Goal: Task Accomplishment & Management: Manage account settings

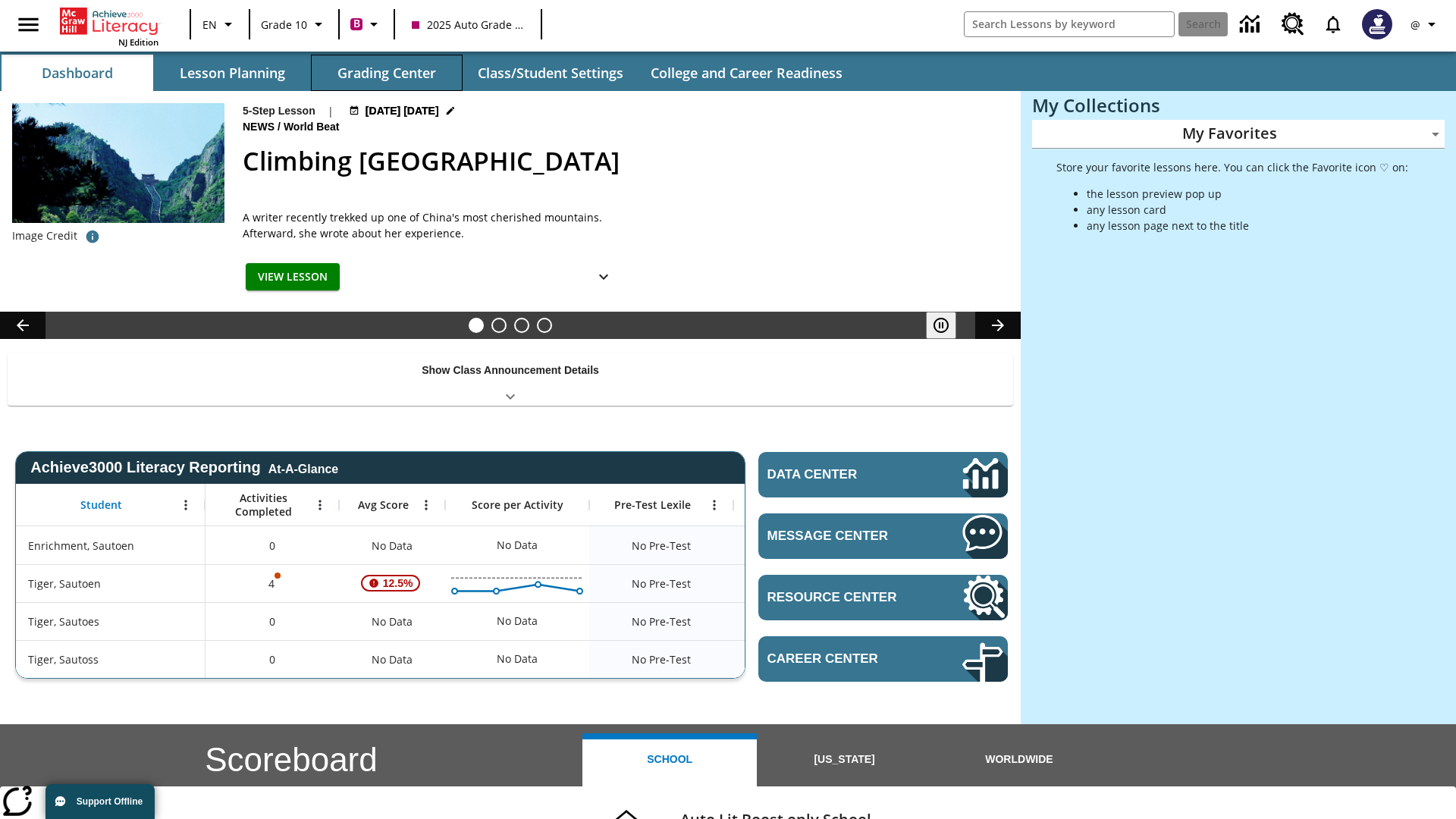
click at [387, 73] on button "Grading Center" at bounding box center [386, 73] width 152 height 37
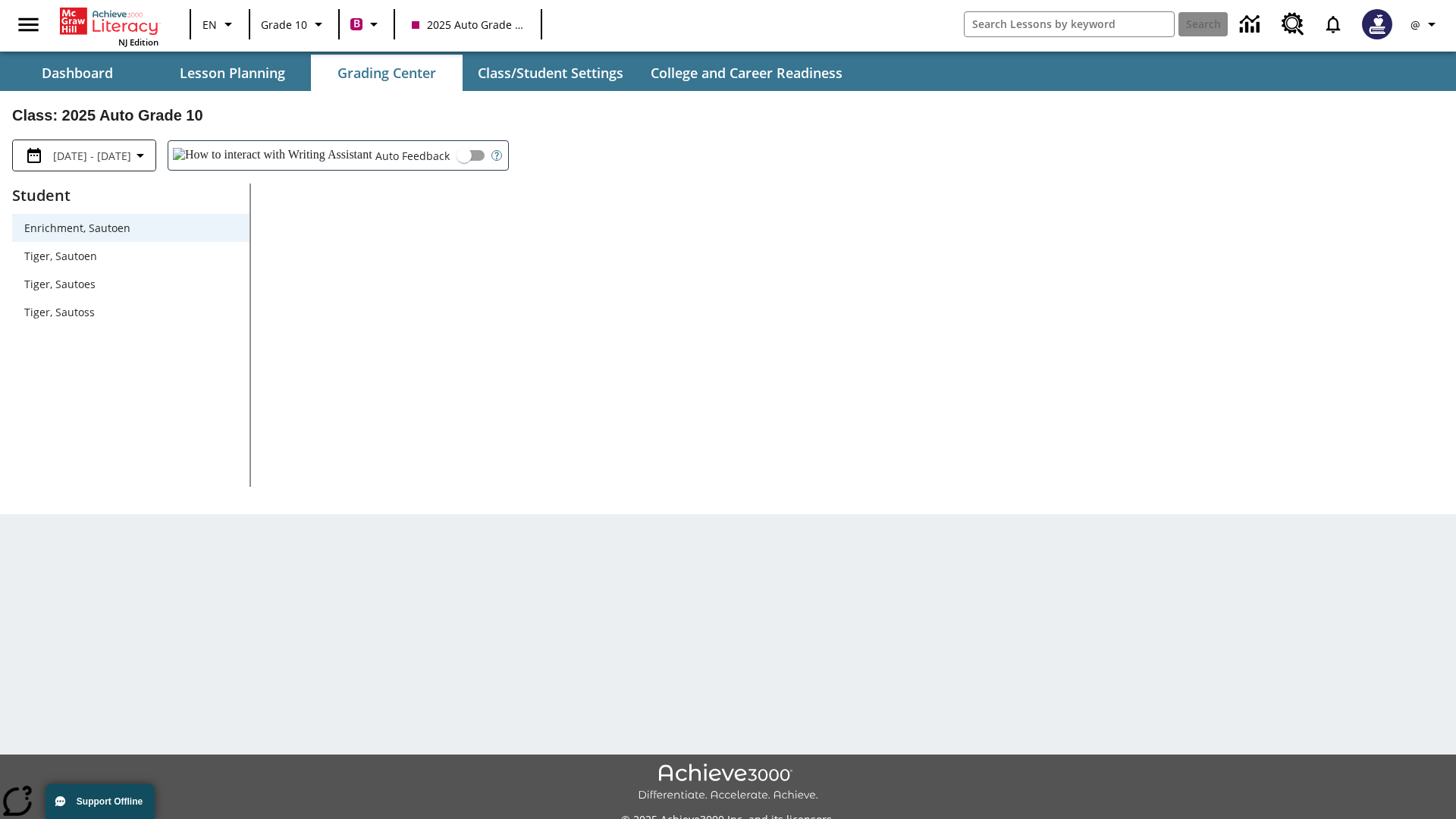
click at [130, 255] on span "Tiger, Sautoen" at bounding box center [130, 256] width 213 height 16
click at [421, 156] on input "Auto Feedback" at bounding box center [463, 156] width 87 height 29
checkbox input "true"
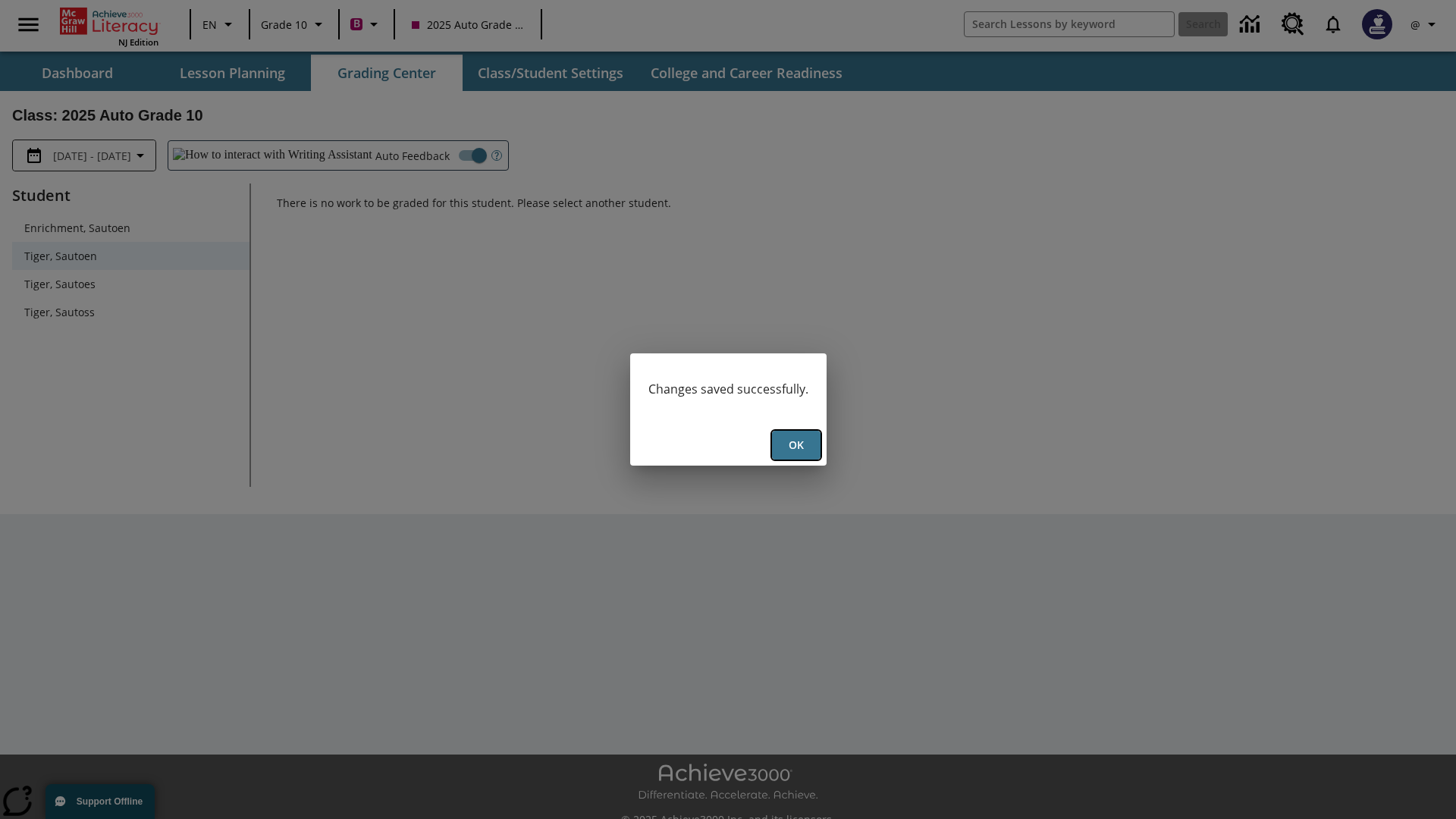
click at [796, 445] on button "Ok" at bounding box center [796, 445] width 49 height 30
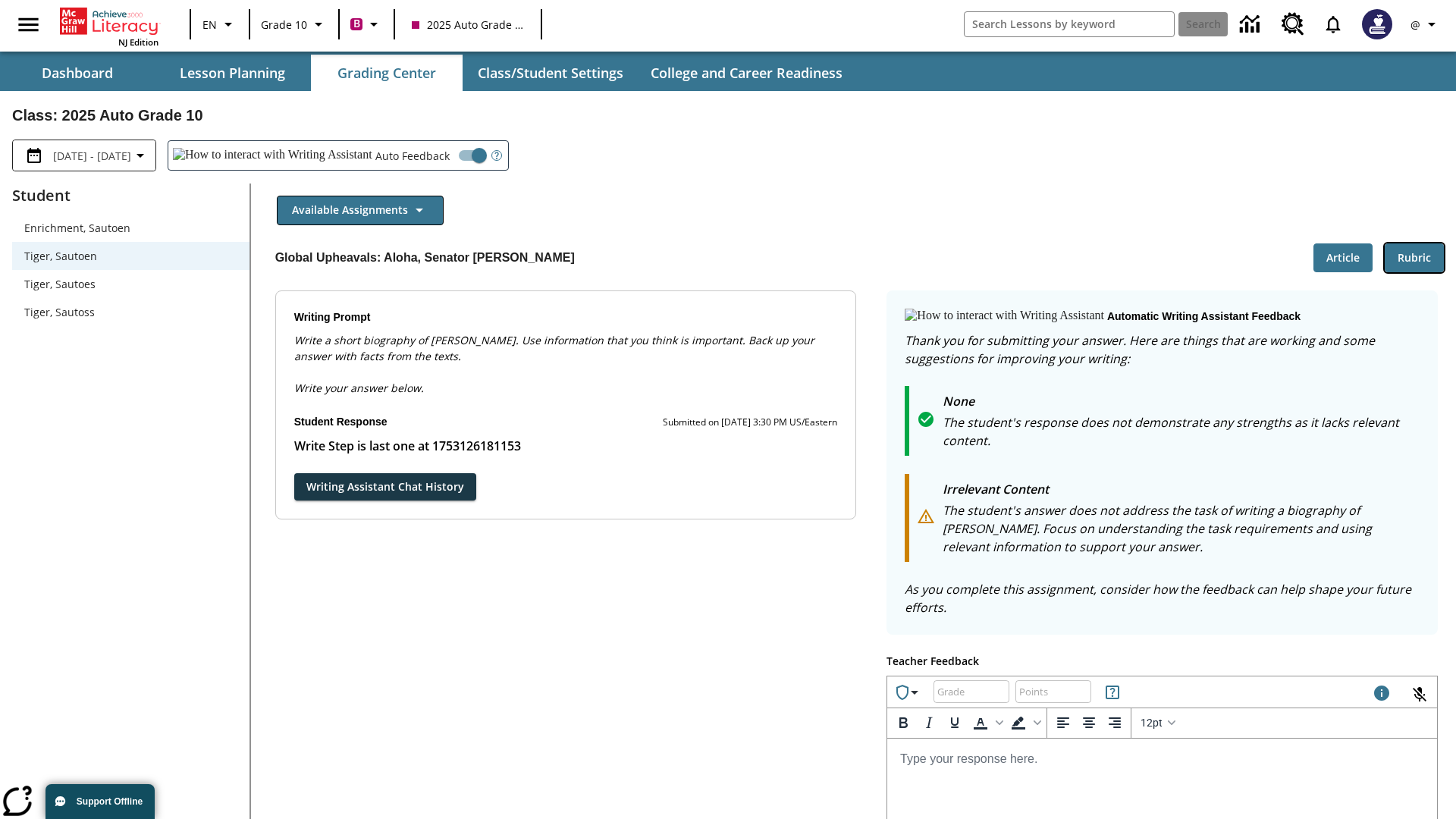
click at [1414, 257] on button "Rubric" at bounding box center [1414, 258] width 59 height 30
click at [1343, 257] on button "Article" at bounding box center [1343, 258] width 59 height 30
click at [220, 24] on icon "Language: EN, Select a language" at bounding box center [229, 24] width 18 height 18
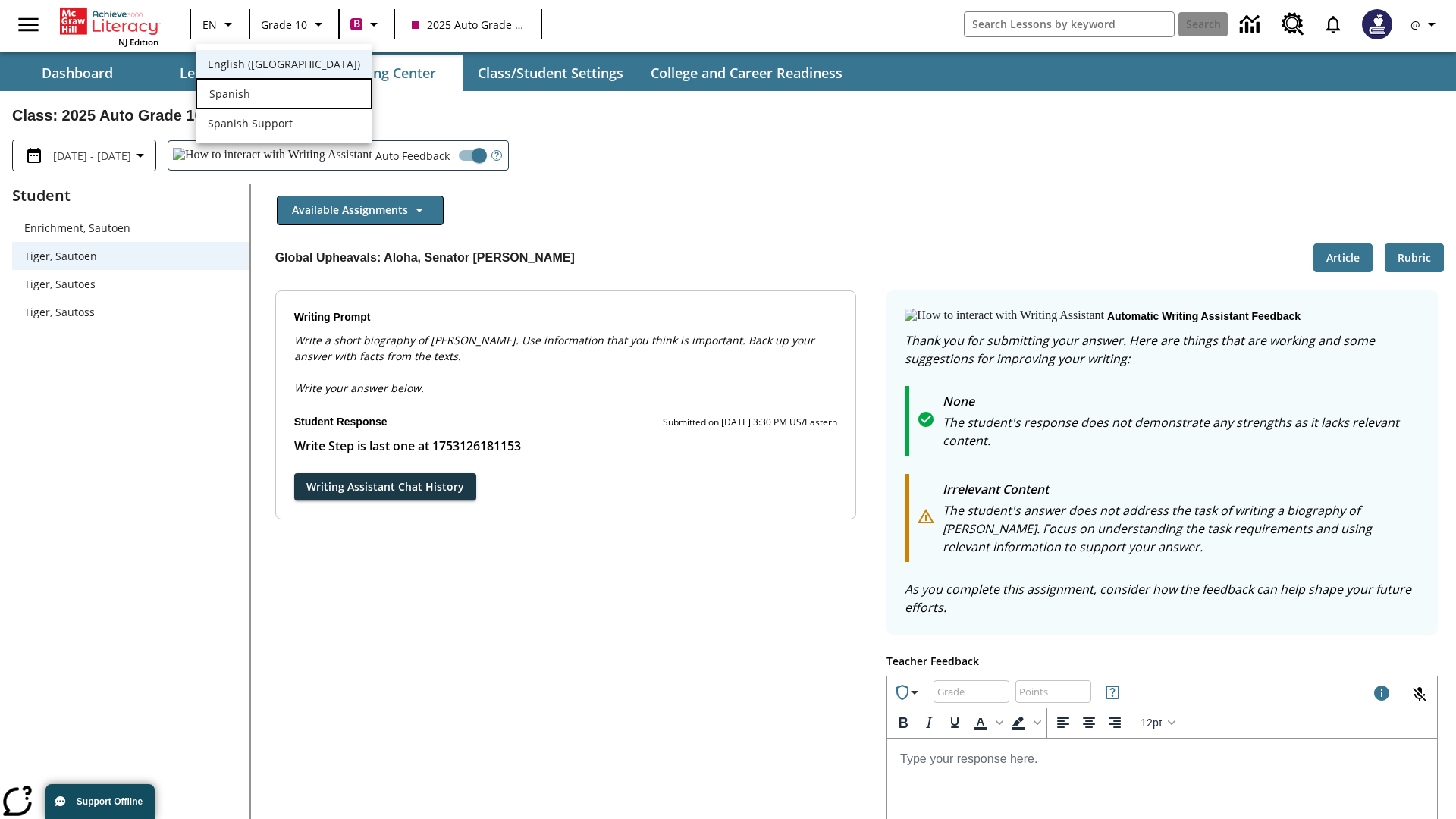
click at [253, 95] on div "Spanish" at bounding box center [283, 93] width 176 height 31
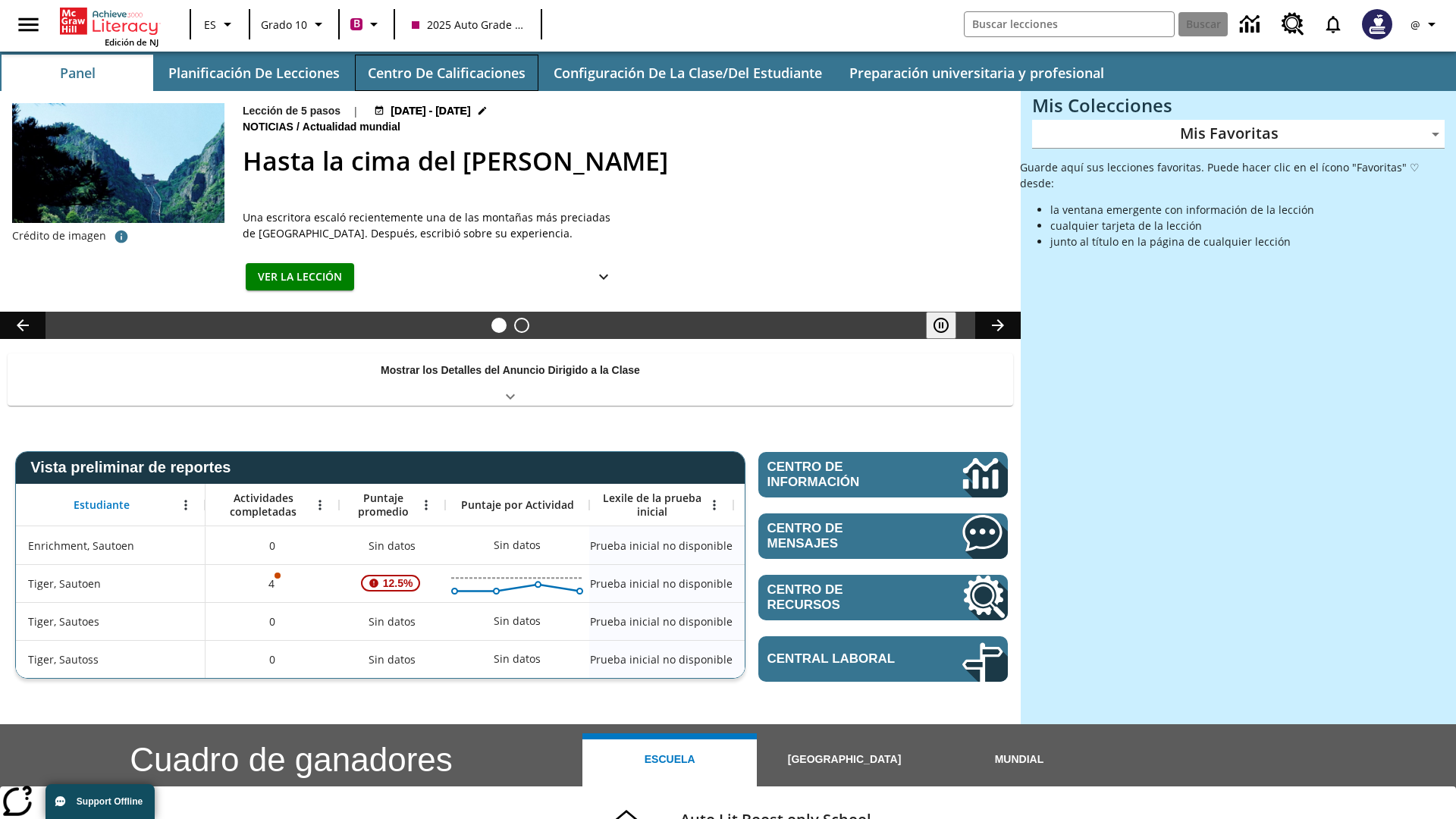
click at [446, 73] on button "Centro de calificaciones" at bounding box center [446, 73] width 183 height 37
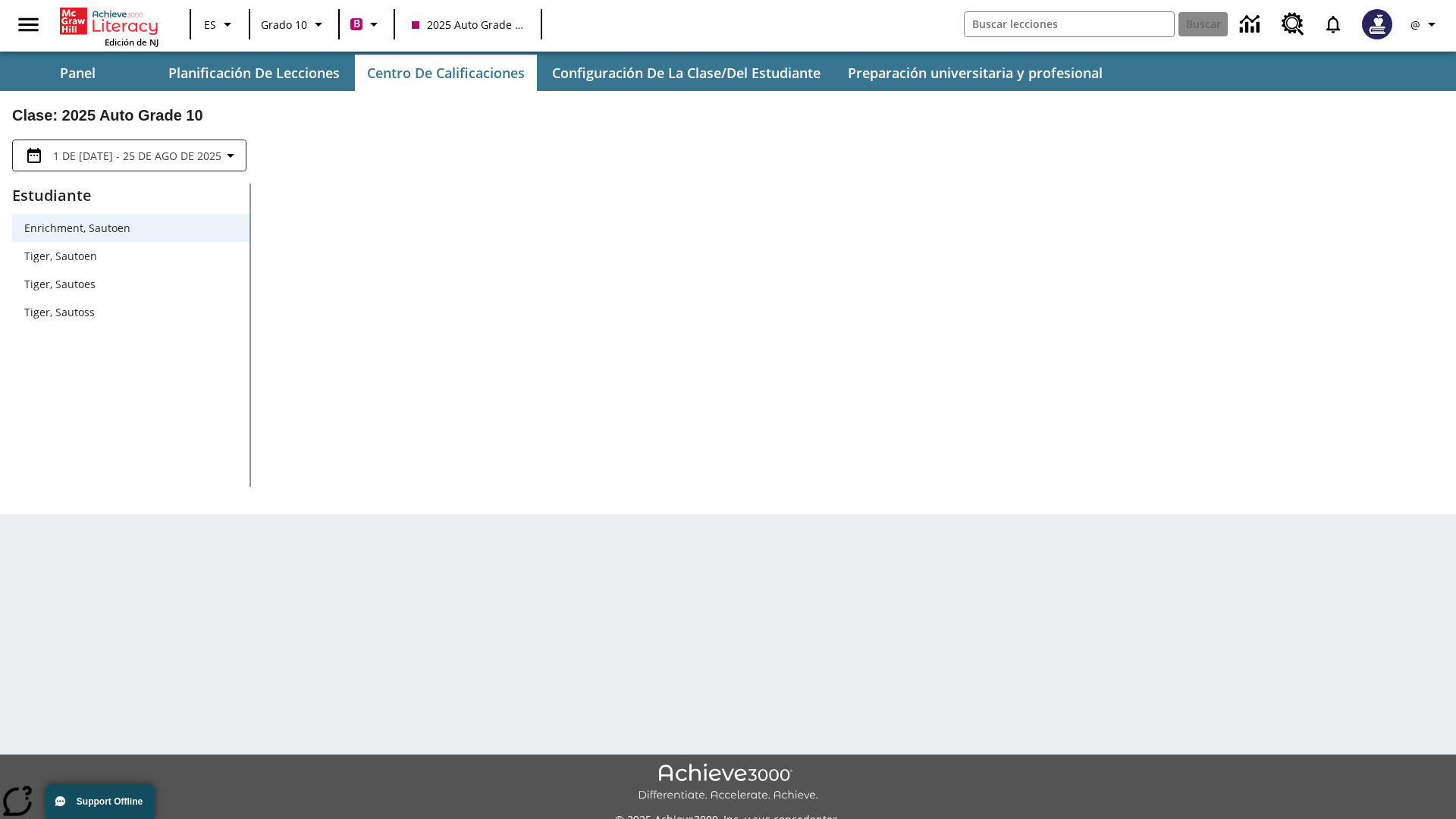
click at [130, 255] on span "Tiger, Sautoen" at bounding box center [130, 256] width 213 height 16
